Goal: Task Accomplishment & Management: Use online tool/utility

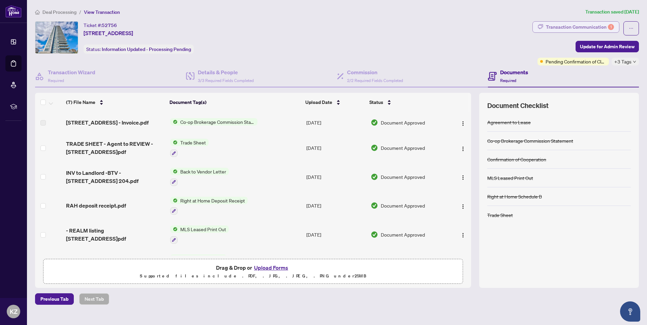
click at [567, 25] on div "Transaction Communication 1" at bounding box center [580, 27] width 68 height 11
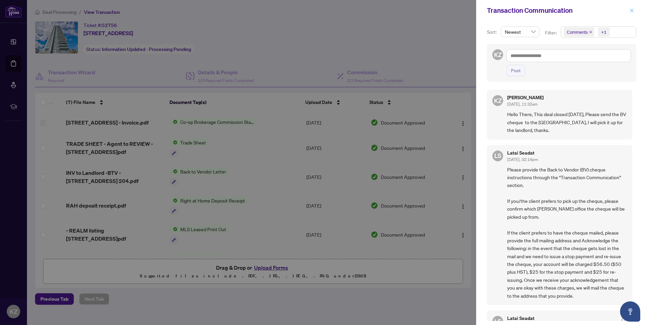
click at [631, 10] on icon "close" at bounding box center [632, 10] width 5 height 5
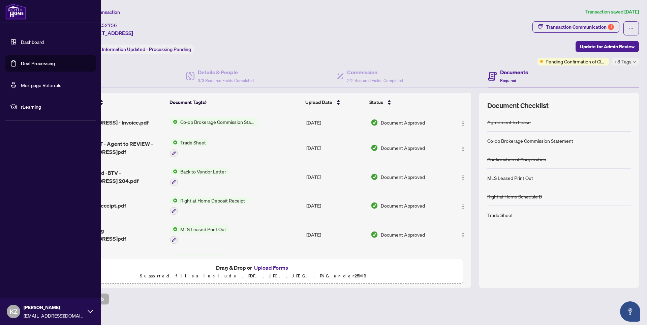
click at [33, 62] on link "Deal Processing" at bounding box center [38, 63] width 34 height 6
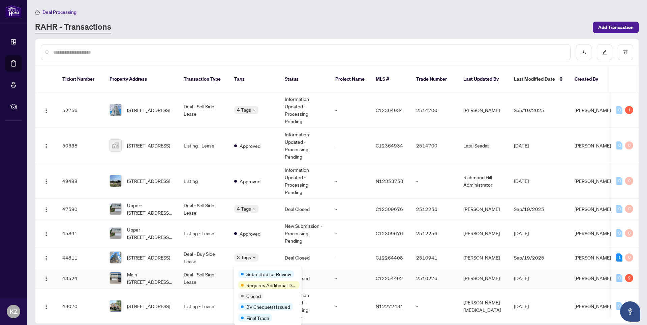
click at [248, 272] on span "Submitted for Review" at bounding box center [268, 273] width 45 height 7
